Goal: Book appointment/travel/reservation

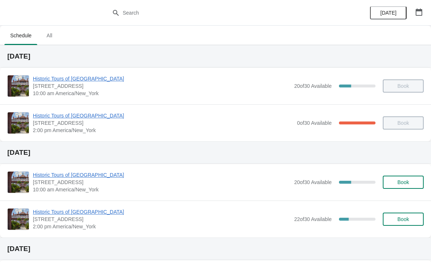
click at [406, 184] on span "Book" at bounding box center [404, 182] width 12 height 6
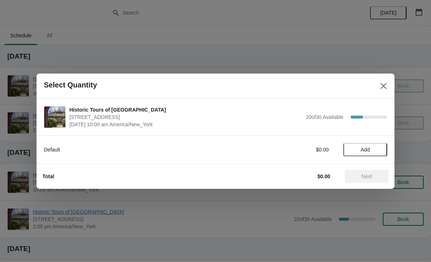
click at [371, 147] on span "Add" at bounding box center [365, 150] width 31 height 6
click at [370, 173] on span "Next" at bounding box center [367, 176] width 11 height 6
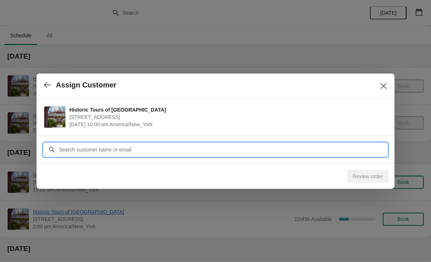
click at [65, 145] on input "Customer" at bounding box center [222, 149] width 329 height 13
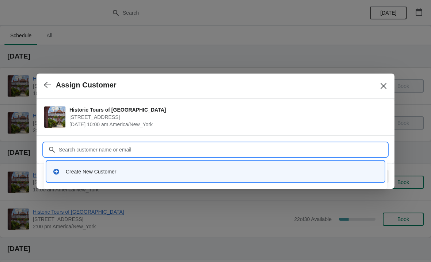
click at [100, 168] on div "Create New Customer" at bounding box center [222, 171] width 313 height 7
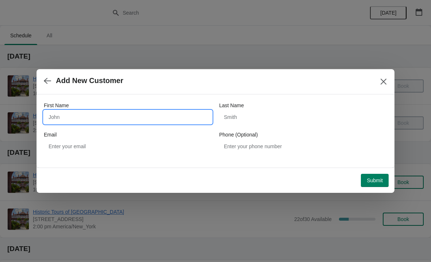
click at [86, 115] on input "First Name" at bounding box center [128, 116] width 168 height 13
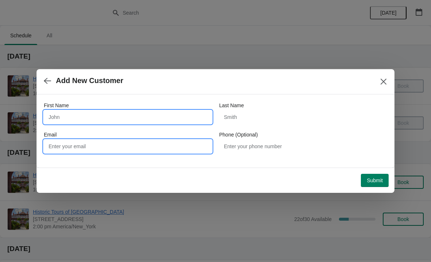
click at [72, 152] on input "Email" at bounding box center [128, 146] width 168 height 13
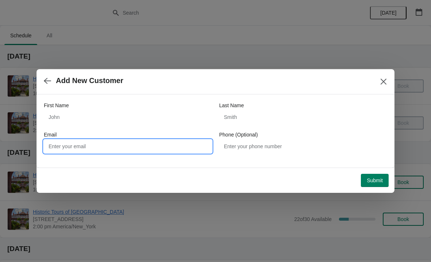
click at [69, 146] on input "Email" at bounding box center [128, 146] width 168 height 13
paste input "[EMAIL_ADDRESS][DOMAIN_NAME]"
type input "[EMAIL_ADDRESS][DOMAIN_NAME]"
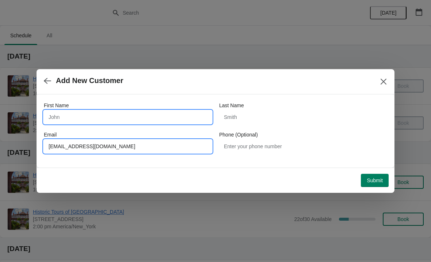
click at [67, 114] on input "First Name" at bounding box center [128, 116] width 168 height 13
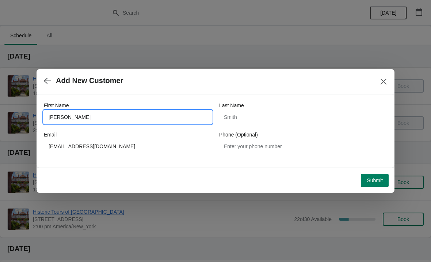
type input "[PERSON_NAME]"
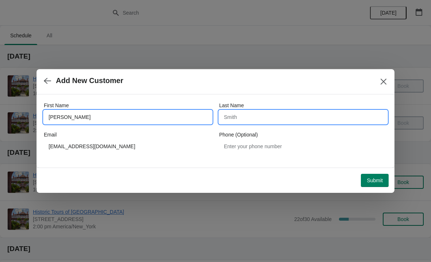
click at [318, 113] on input "Last Name" at bounding box center [303, 116] width 168 height 13
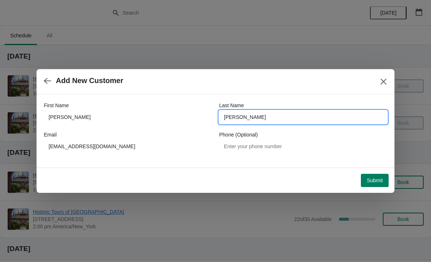
type input "[PERSON_NAME]"
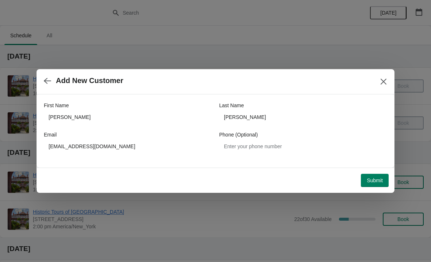
click at [381, 179] on span "Submit" at bounding box center [375, 180] width 16 height 6
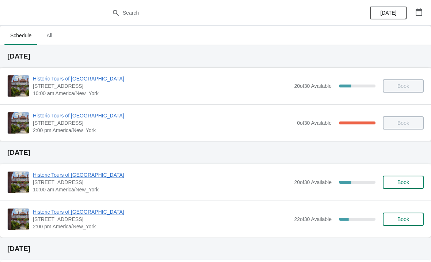
click at [400, 187] on button "Book" at bounding box center [403, 181] width 41 height 13
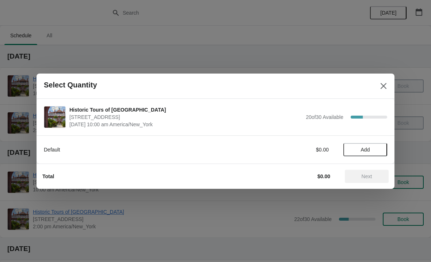
click at [366, 148] on span "Add" at bounding box center [365, 150] width 9 height 6
click at [372, 178] on span "Next" at bounding box center [367, 176] width 11 height 6
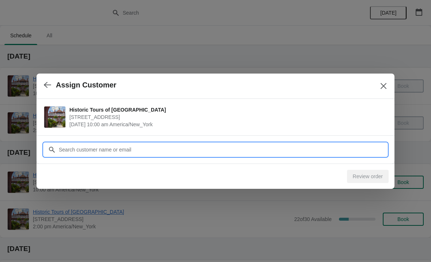
click at [317, 148] on input "Customer" at bounding box center [222, 149] width 329 height 13
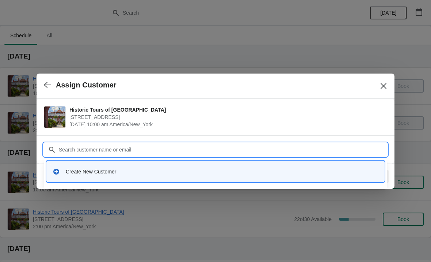
click at [160, 180] on div "Create New Customer" at bounding box center [216, 171] width 338 height 21
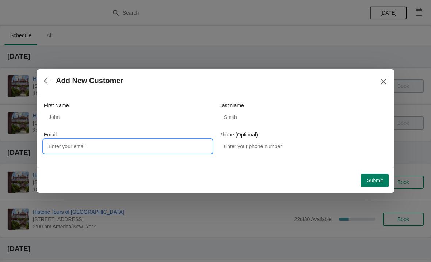
click at [110, 145] on input "Email" at bounding box center [128, 146] width 168 height 13
click at [144, 147] on input "Email" at bounding box center [128, 146] width 168 height 13
paste input "[EMAIL_ADDRESS][DOMAIN_NAME]"
type input "[EMAIL_ADDRESS][DOMAIN_NAME]"
click at [136, 106] on div "First Name" at bounding box center [128, 105] width 168 height 7
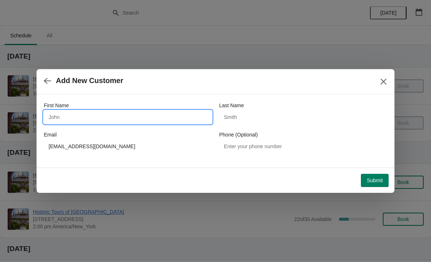
click at [153, 115] on input "First Name" at bounding box center [128, 116] width 168 height 13
type input "[PERSON_NAME]"
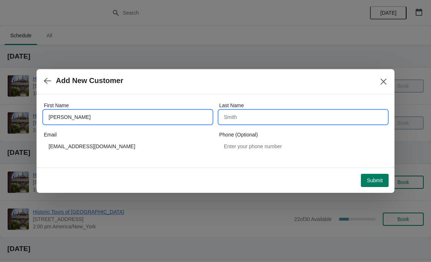
click at [304, 116] on input "Last Name" at bounding box center [303, 116] width 168 height 13
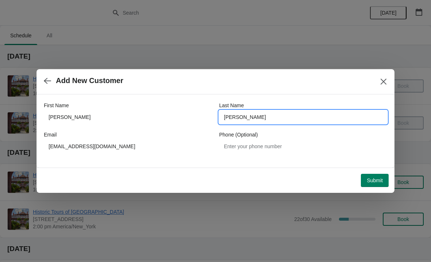
type input "[PERSON_NAME]"
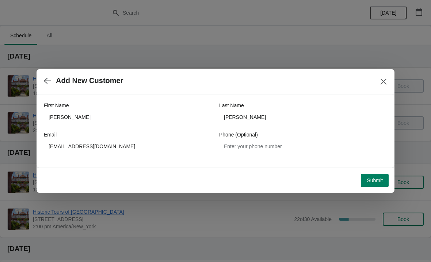
click at [378, 180] on span "Submit" at bounding box center [375, 180] width 16 height 6
click at [387, 83] on button "Close" at bounding box center [383, 81] width 13 height 13
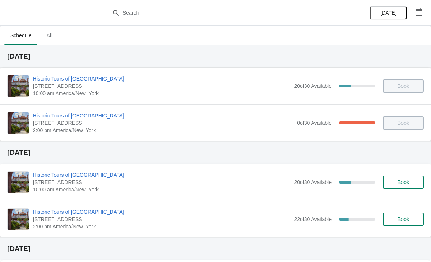
click at [417, 183] on span "Book" at bounding box center [404, 182] width 28 height 6
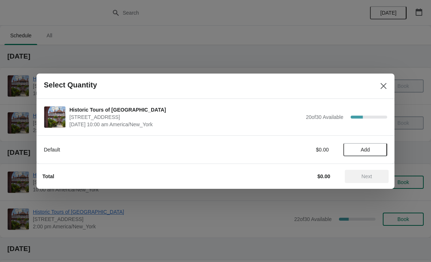
click at [365, 149] on span "Add" at bounding box center [365, 150] width 9 height 6
click at [359, 173] on span "Next" at bounding box center [367, 176] width 32 height 6
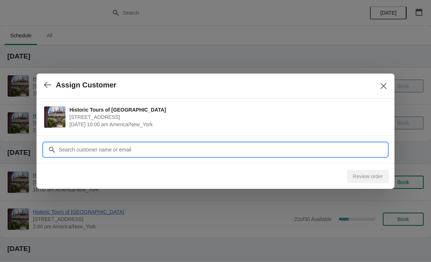
click at [150, 152] on input "Customer" at bounding box center [222, 149] width 329 height 13
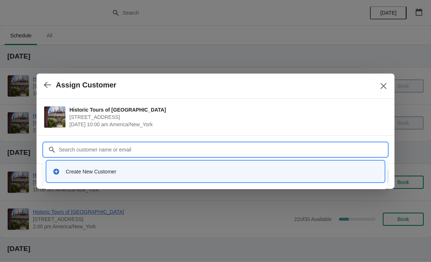
click at [120, 173] on div "Create New Customer" at bounding box center [222, 171] width 313 height 7
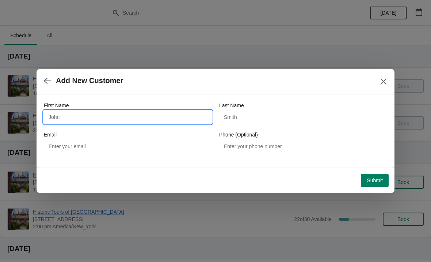
click at [88, 115] on input "First Name" at bounding box center [128, 116] width 168 height 13
type input "[PERSON_NAME]"
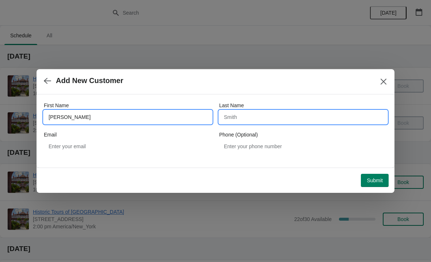
click at [298, 123] on input "Last Name" at bounding box center [303, 116] width 168 height 13
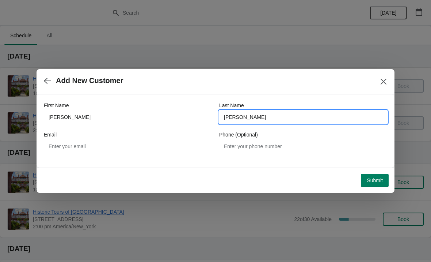
type input "[PERSON_NAME]"
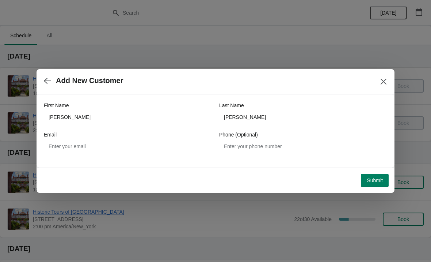
click at [376, 181] on span "Submit" at bounding box center [375, 180] width 16 height 6
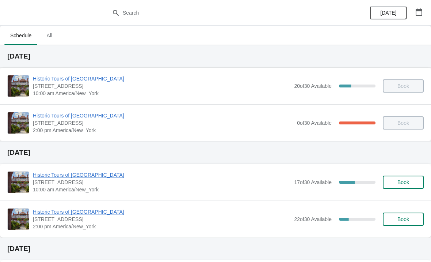
click at [398, 180] on span "Book" at bounding box center [404, 182] width 12 height 6
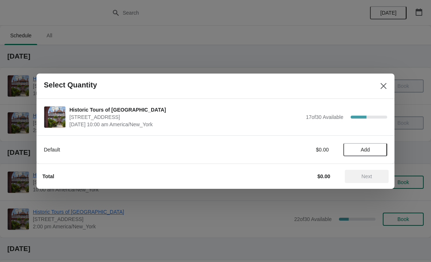
click at [375, 144] on button "Add" at bounding box center [366, 149] width 44 height 13
click at [371, 173] on span "Next" at bounding box center [367, 176] width 11 height 6
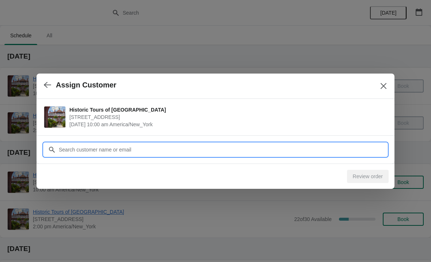
click at [362, 146] on input "Customer" at bounding box center [222, 149] width 329 height 13
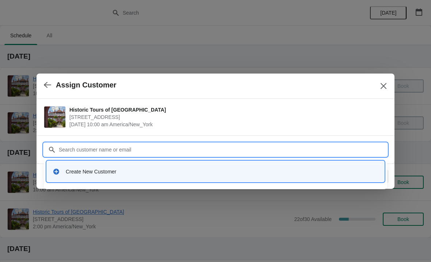
click at [149, 176] on div "Create New Customer" at bounding box center [216, 171] width 332 height 15
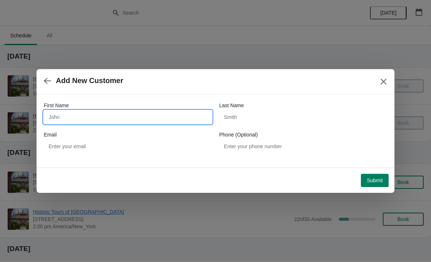
click at [162, 111] on input "First Name" at bounding box center [128, 116] width 168 height 13
type input "Karen"
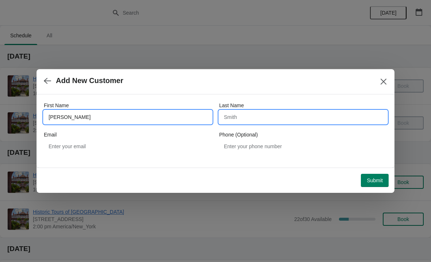
click at [296, 112] on input "Last Name" at bounding box center [303, 116] width 168 height 13
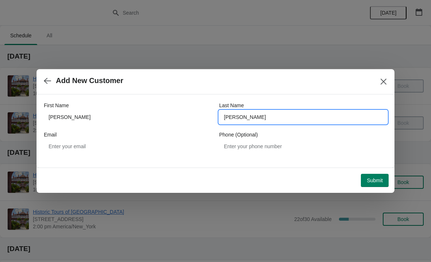
type input "Parcel"
click at [341, 113] on input "Parcel" at bounding box center [303, 116] width 168 height 13
